Goal: Information Seeking & Learning: Learn about a topic

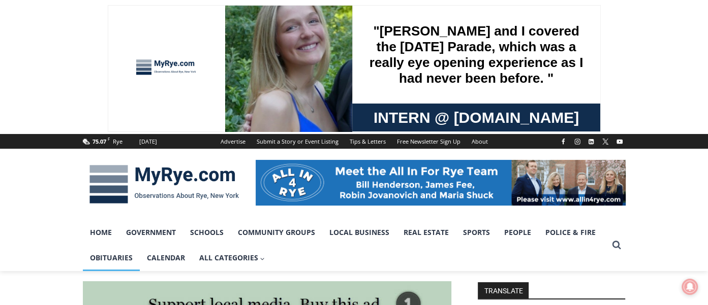
click at [110, 262] on link "Obituaries" at bounding box center [111, 257] width 57 height 25
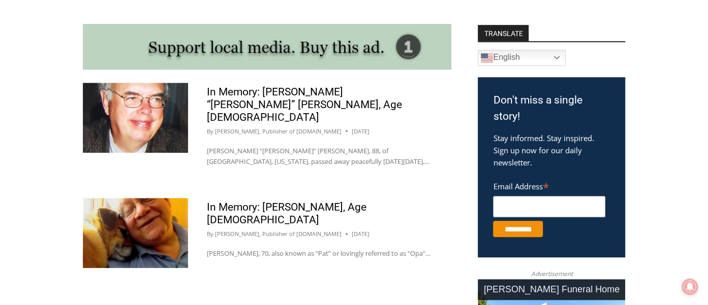
scroll to position [559, 0]
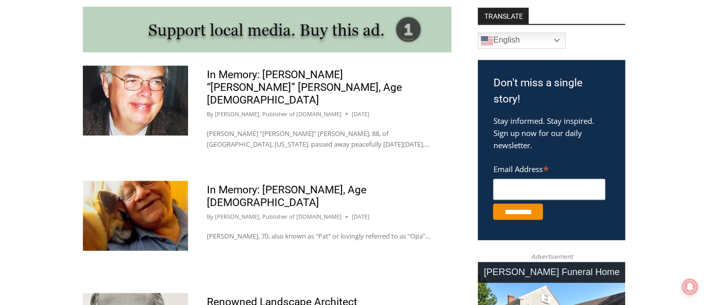
click at [132, 193] on img at bounding box center [135, 216] width 105 height 70
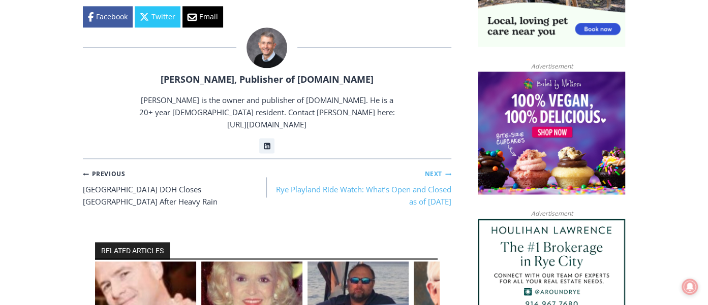
scroll to position [965, 0]
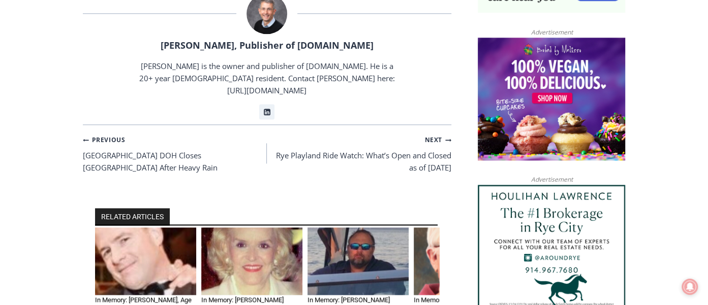
click at [365, 228] on img "3 of 6" at bounding box center [357, 262] width 101 height 68
